Goal: Task Accomplishment & Management: Use online tool/utility

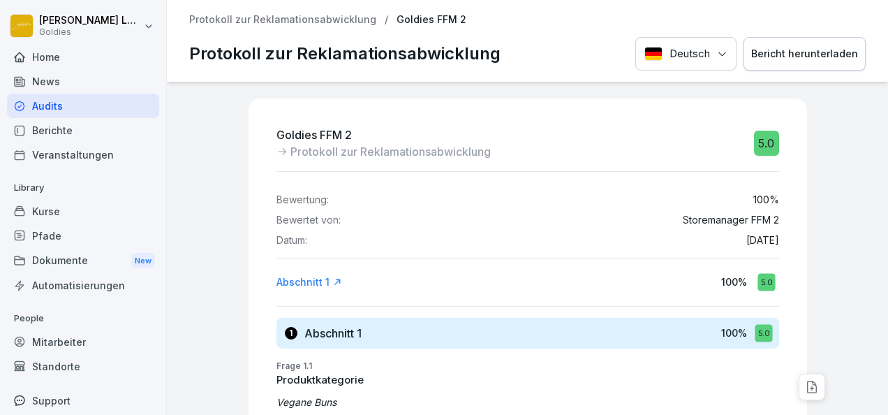
click at [56, 217] on div "Kurse" at bounding box center [83, 211] width 152 height 24
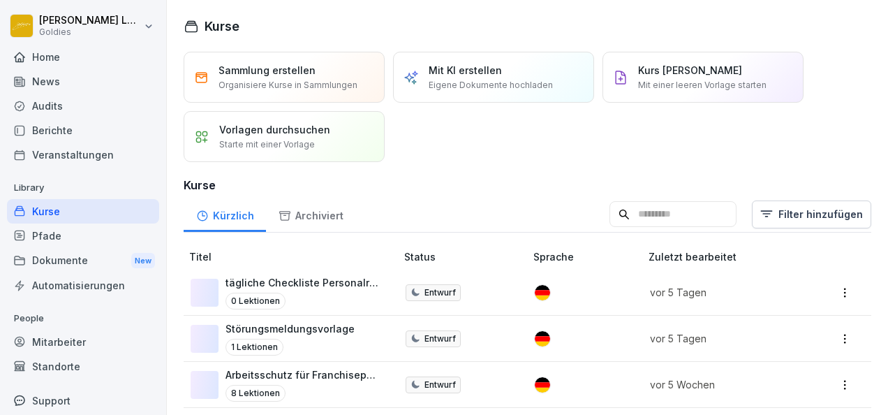
click at [635, 91] on div "Kurs manuell erstellen Mit einer leeren Vorlage starten" at bounding box center [702, 77] width 201 height 51
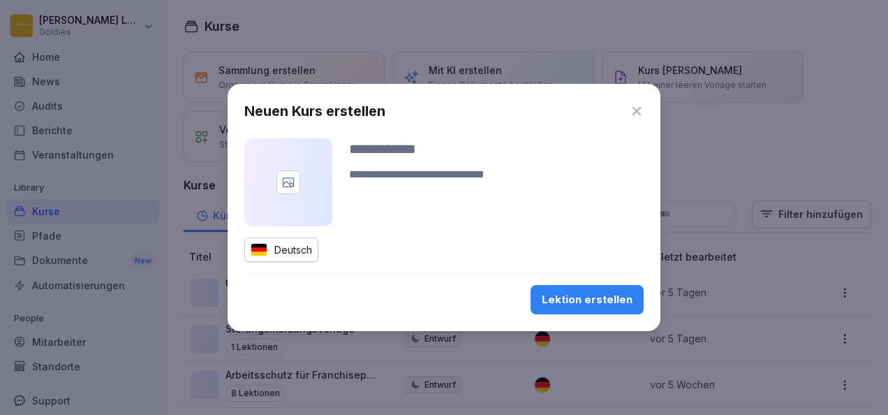
click at [405, 152] on input at bounding box center [496, 148] width 294 height 21
type input "**********"
click at [636, 114] on icon "button" at bounding box center [636, 111] width 14 height 14
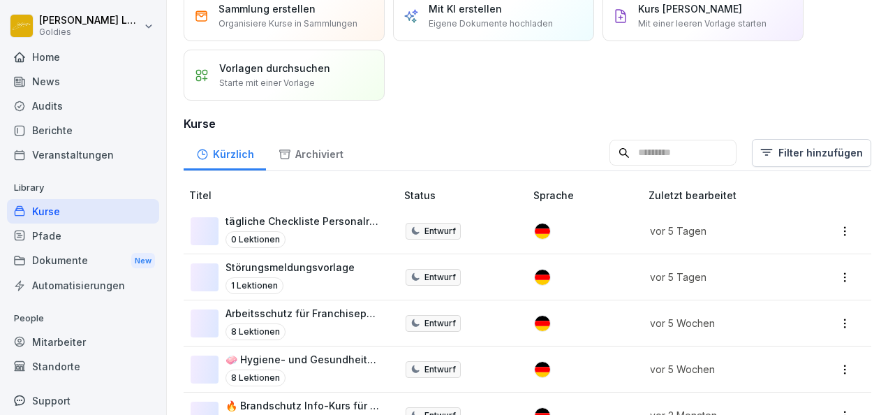
scroll to position [62, 0]
click at [303, 268] on p "Störungsmeldungsvorlage" at bounding box center [289, 266] width 129 height 15
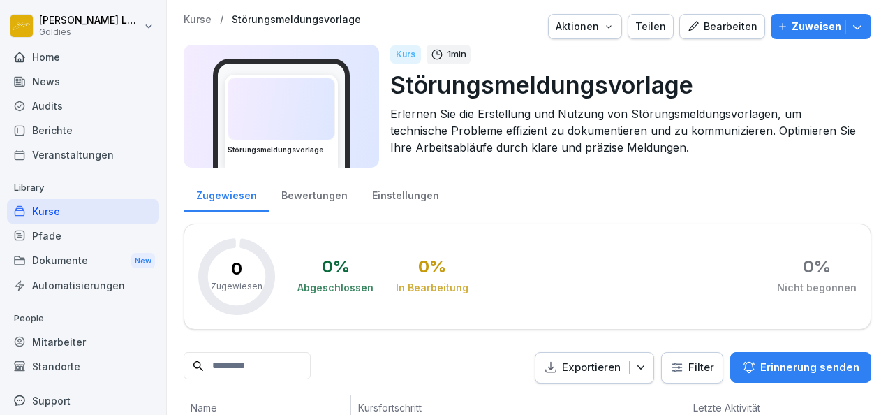
scroll to position [3, 0]
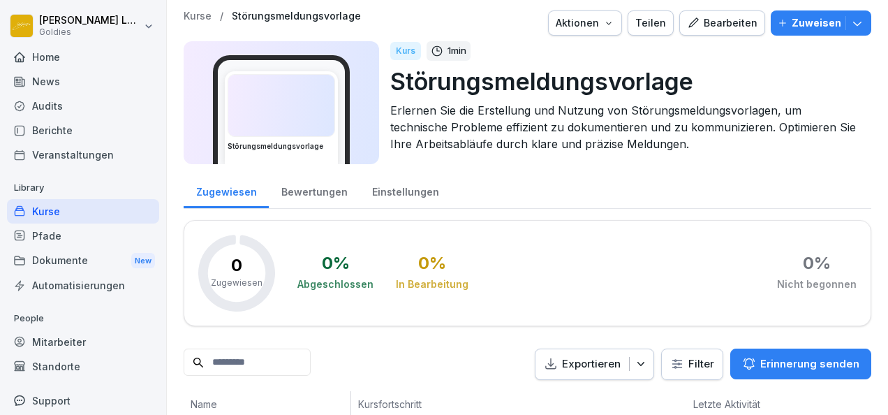
click at [739, 29] on div "Bearbeiten" at bounding box center [722, 22] width 70 height 15
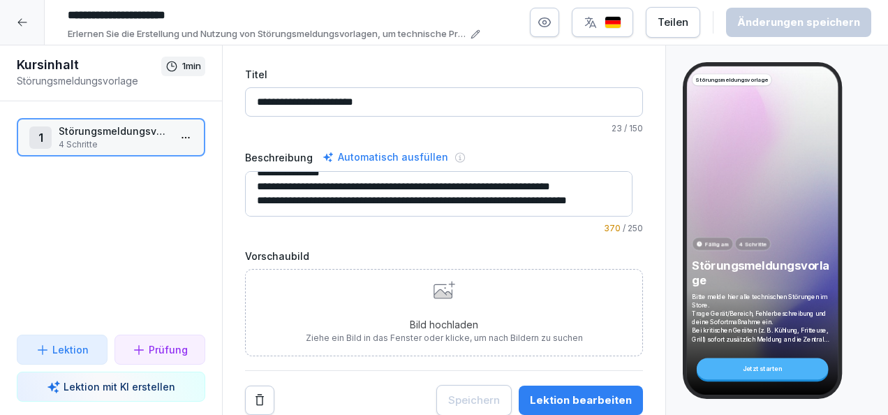
scroll to position [82, 0]
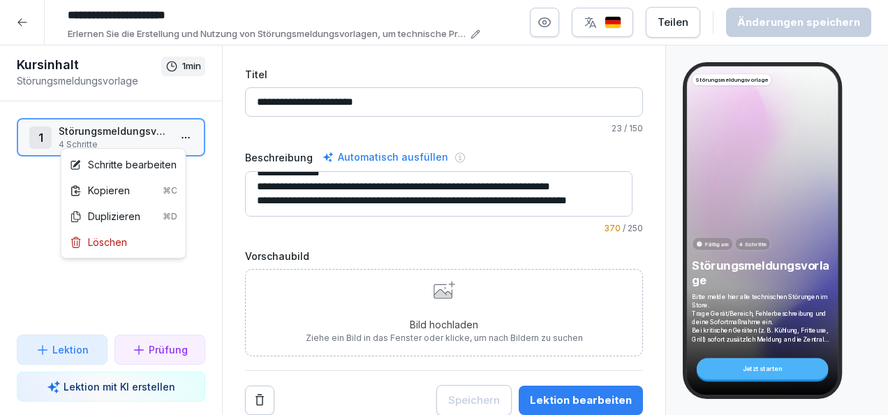
click at [180, 133] on html "**********" at bounding box center [444, 207] width 888 height 415
click at [134, 167] on div "Schritte bearbeiten" at bounding box center [123, 164] width 107 height 15
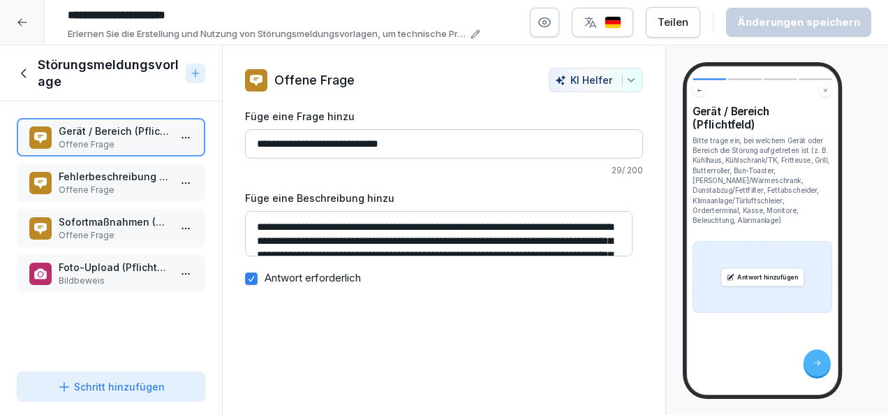
click at [96, 175] on p "Fehlerbeschreibung (Pflichtfeld)" at bounding box center [114, 176] width 110 height 15
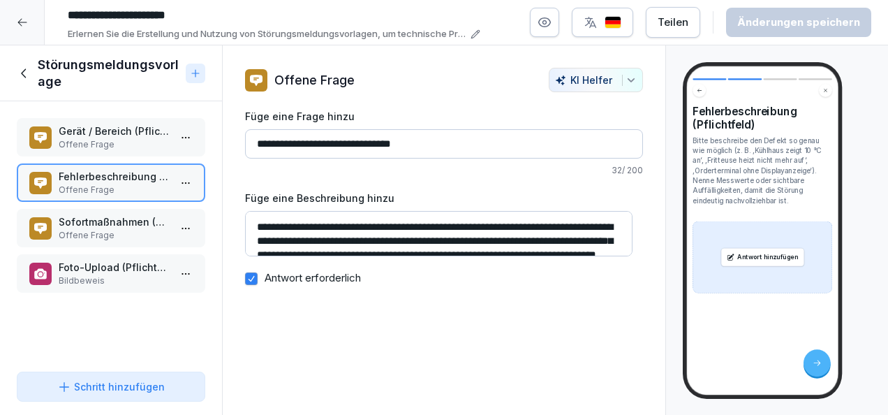
click at [98, 215] on p "Sofortmaßnahmen (Pflichtfeld)" at bounding box center [114, 221] width 110 height 15
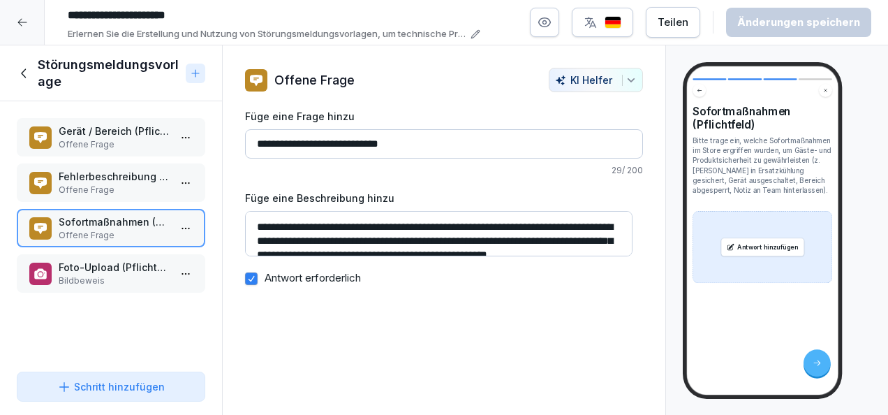
click at [100, 285] on p "Bildbeweis" at bounding box center [114, 280] width 110 height 13
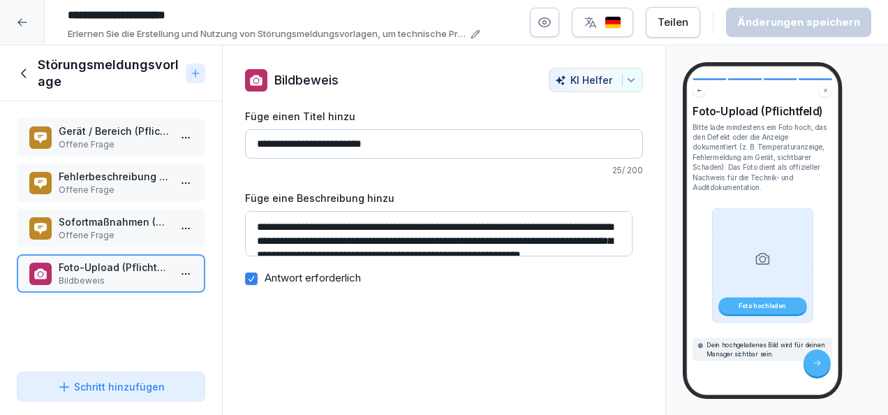
click at [17, 28] on div at bounding box center [22, 22] width 45 height 45
